Goal: Find specific page/section: Find specific page/section

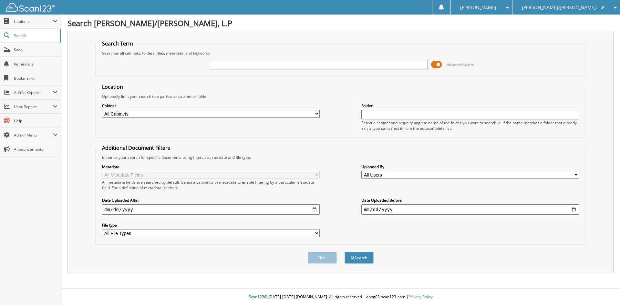
click at [330, 65] on input "text" at bounding box center [318, 65] width 217 height 10
type input "sc320336"
click at [344, 252] on button "Search" at bounding box center [358, 258] width 29 height 12
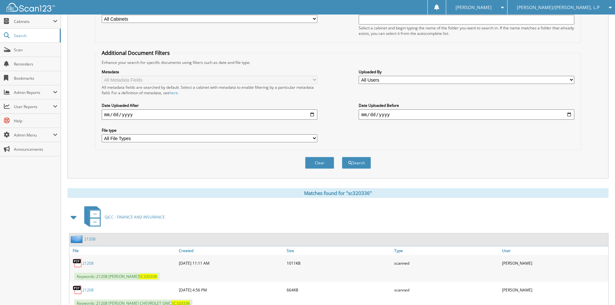
scroll to position [226, 0]
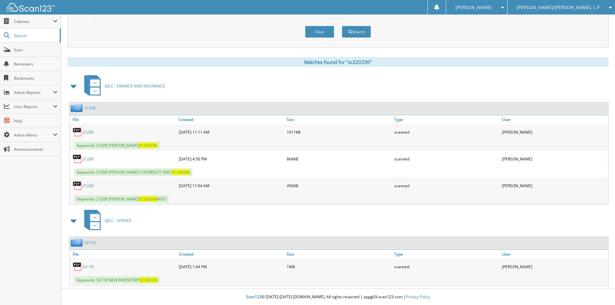
drag, startPoint x: 83, startPoint y: 158, endPoint x: 196, endPoint y: 189, distance: 116.7
click at [84, 158] on link "21208" at bounding box center [87, 158] width 11 height 5
click at [90, 130] on link "21208" at bounding box center [87, 131] width 11 height 5
